Goal: Information Seeking & Learning: Learn about a topic

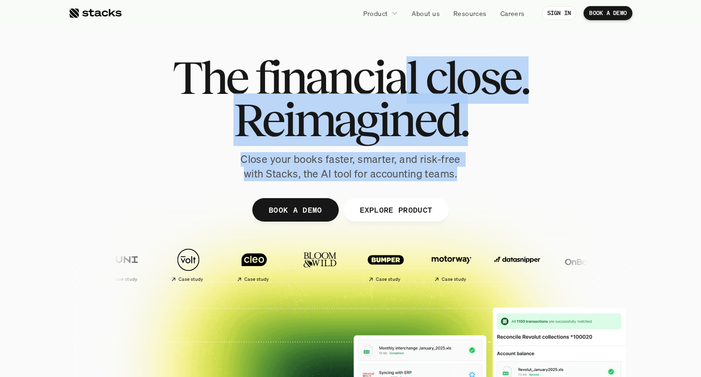
drag, startPoint x: 459, startPoint y: 175, endPoint x: 407, endPoint y: 72, distance: 116.0
click at [406, 74] on div "The financial close. Reimagined. Close your books faster, smarter, and risk-fre…" at bounding box center [350, 118] width 526 height 125
click at [407, 72] on span "financial" at bounding box center [336, 77] width 162 height 42
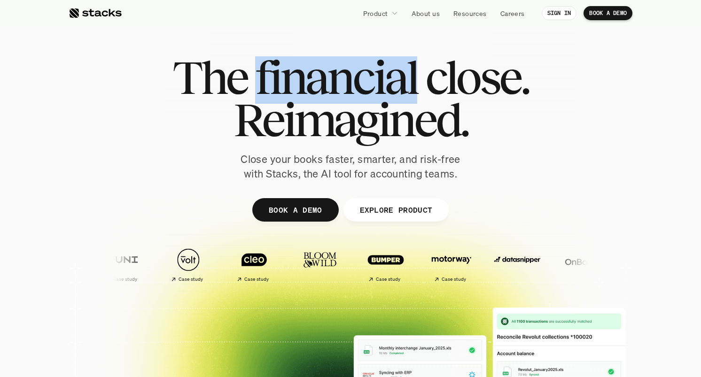
click at [407, 72] on span "financial" at bounding box center [336, 77] width 162 height 42
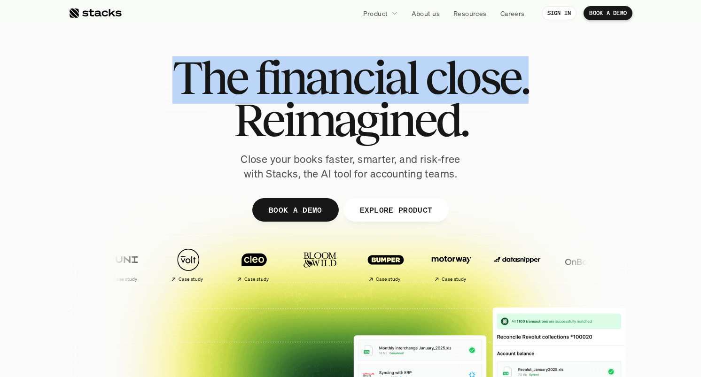
click at [407, 72] on span "financial" at bounding box center [336, 77] width 162 height 42
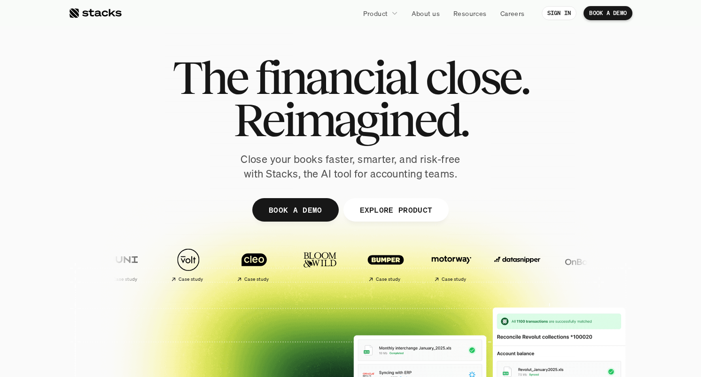
click at [407, 136] on span "Reimagined." at bounding box center [350, 120] width 234 height 42
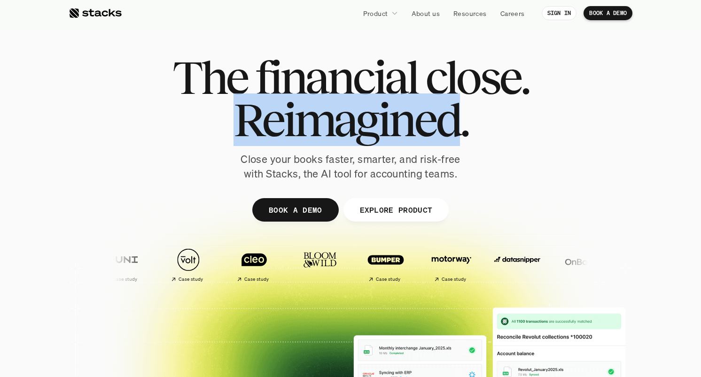
click at [407, 136] on span "Reimagined." at bounding box center [350, 120] width 234 height 42
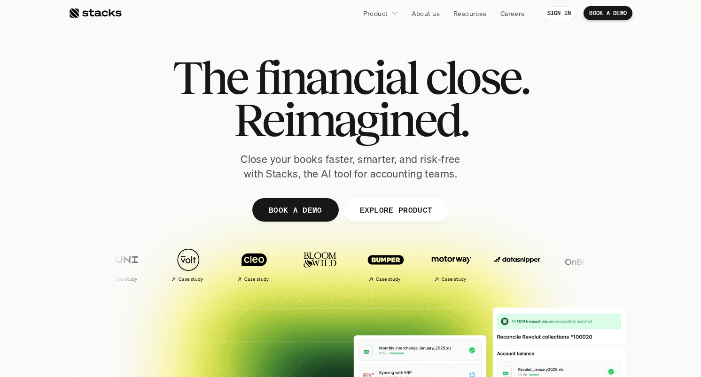
click at [473, 163] on div "The financial close. Reimagined. Close your books faster, smarter, and risk-fre…" at bounding box center [350, 118] width 526 height 125
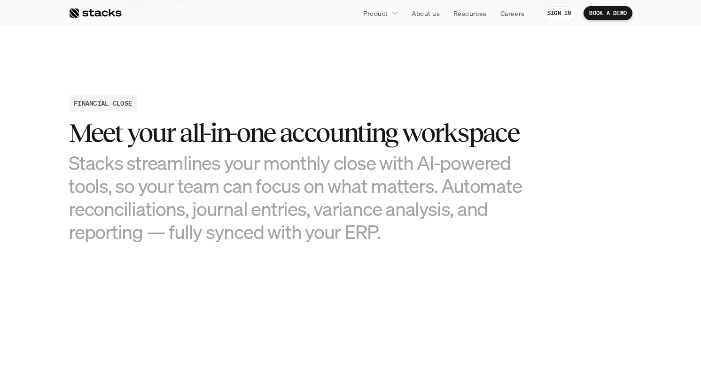
scroll to position [880, 0]
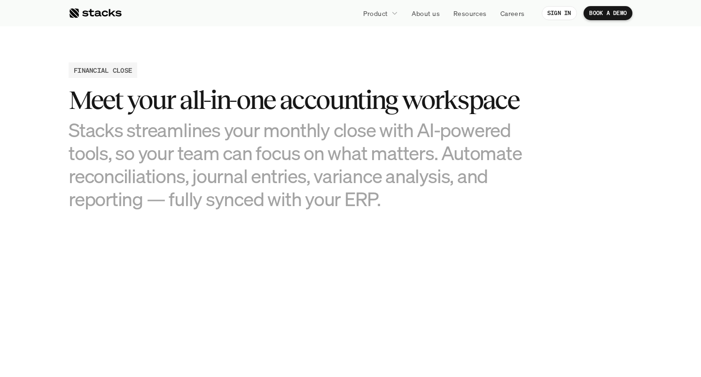
click at [387, 139] on h3 "Stacks streamlines your monthly close with AI-powered tools, so your team can f…" at bounding box center [304, 164] width 470 height 93
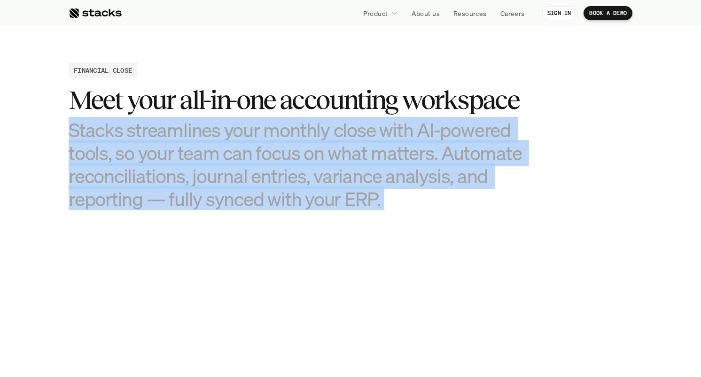
click at [387, 139] on h3 "Stacks streamlines your monthly close with AI-powered tools, so your team can f…" at bounding box center [304, 164] width 470 height 93
click at [362, 189] on h3 "Stacks streamlines your monthly close with AI-powered tools, so your team can f…" at bounding box center [304, 164] width 470 height 93
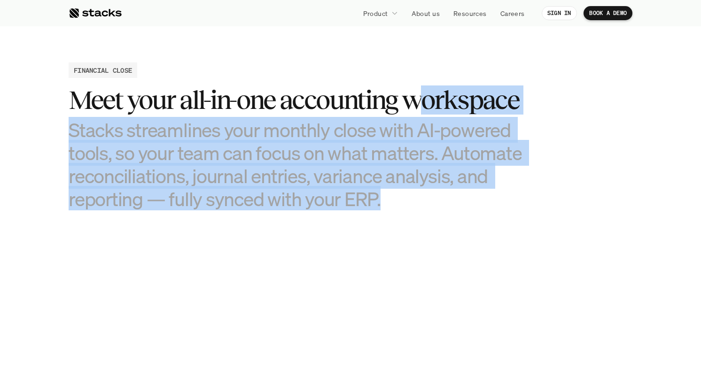
drag, startPoint x: 403, startPoint y: 216, endPoint x: 420, endPoint y: 89, distance: 127.5
click at [420, 89] on h3 "Meet your all-in-one accounting workspace" at bounding box center [304, 99] width 470 height 29
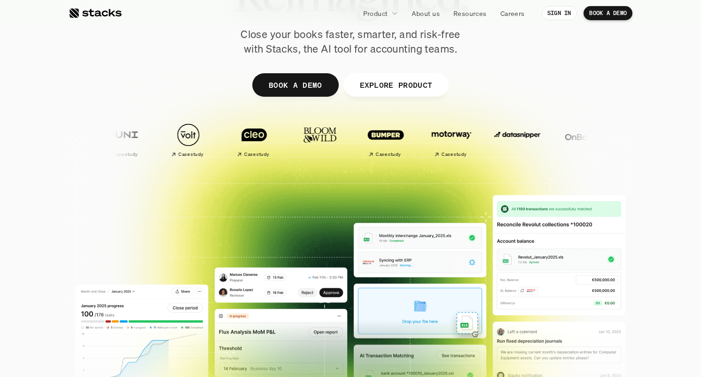
scroll to position [0, 0]
